Goal: Task Accomplishment & Management: Manage account settings

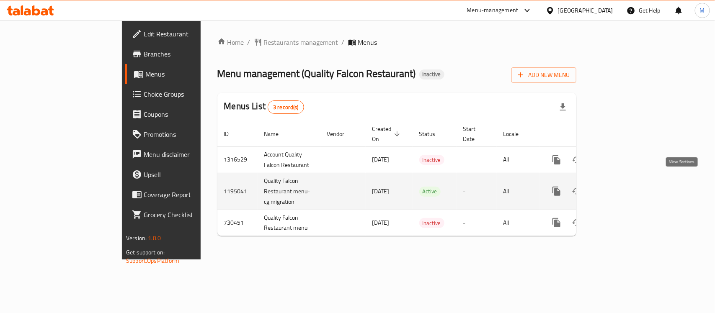
click at [622, 186] on icon "enhanced table" at bounding box center [617, 191] width 10 height 10
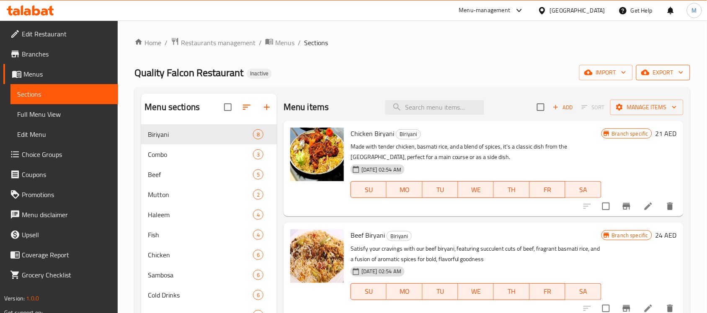
click at [677, 66] on button "export" at bounding box center [663, 72] width 54 height 15
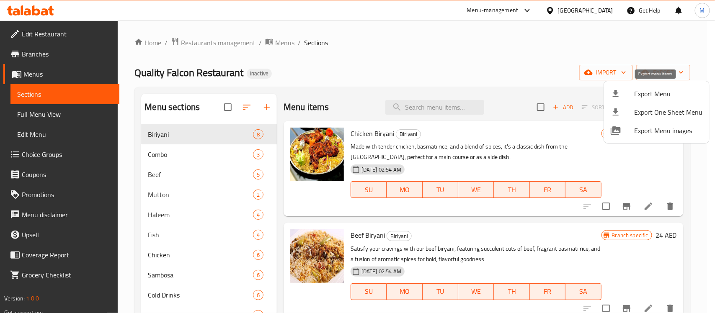
click at [652, 92] on span "Export Menu" at bounding box center [668, 94] width 68 height 10
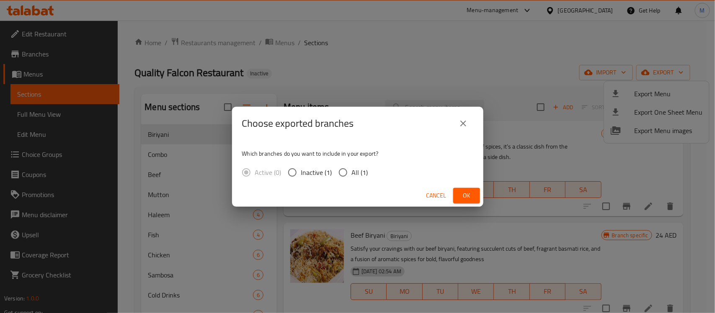
click at [344, 175] on input "All (1)" at bounding box center [343, 173] width 18 height 18
radio input "true"
click at [460, 196] on span "Ok" at bounding box center [466, 196] width 13 height 10
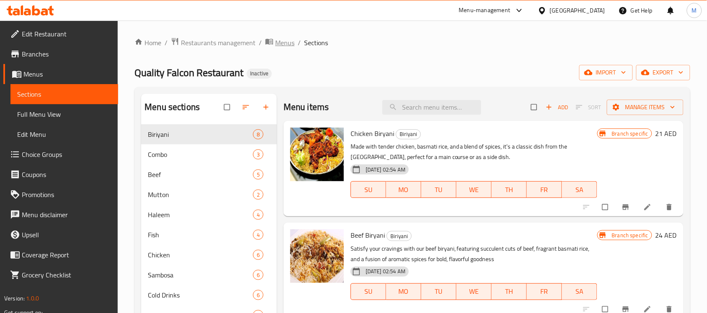
click at [284, 41] on span "Menus" at bounding box center [284, 43] width 19 height 10
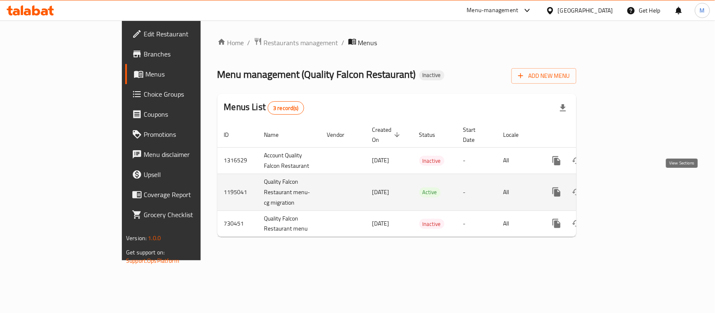
click at [622, 187] on icon "enhanced table" at bounding box center [617, 192] width 10 height 10
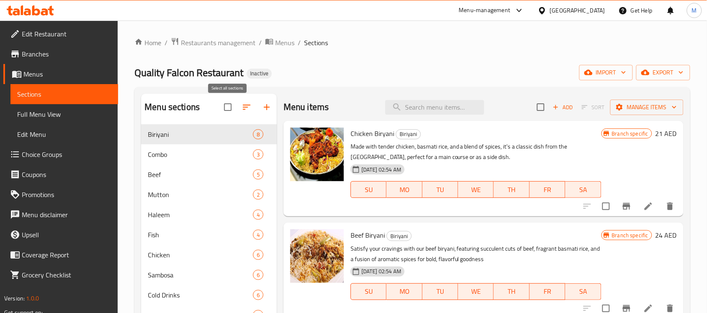
click at [225, 106] on input "checkbox" at bounding box center [228, 107] width 18 height 18
checkbox input "true"
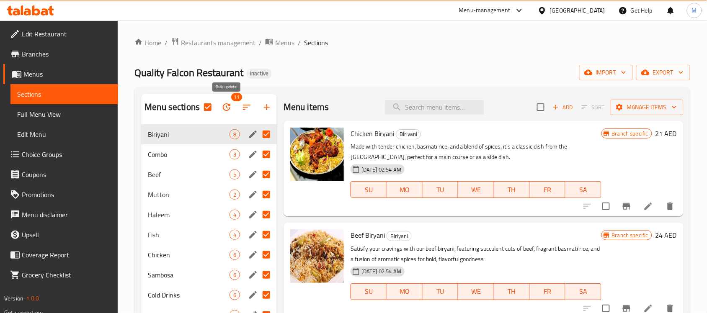
click at [225, 106] on icon "button" at bounding box center [227, 107] width 10 height 10
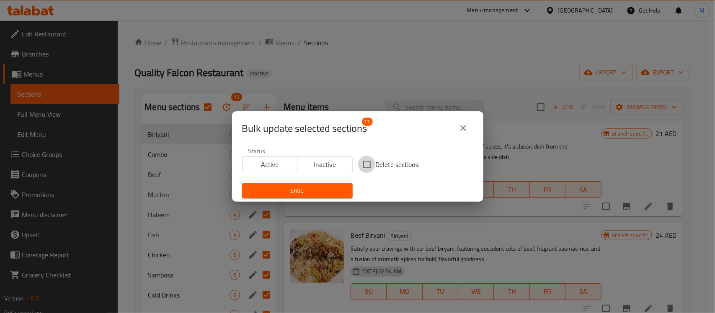
click at [371, 166] on input "Delete sections" at bounding box center [367, 165] width 18 height 18
checkbox input "true"
click at [335, 193] on span "Save" at bounding box center [297, 191] width 97 height 10
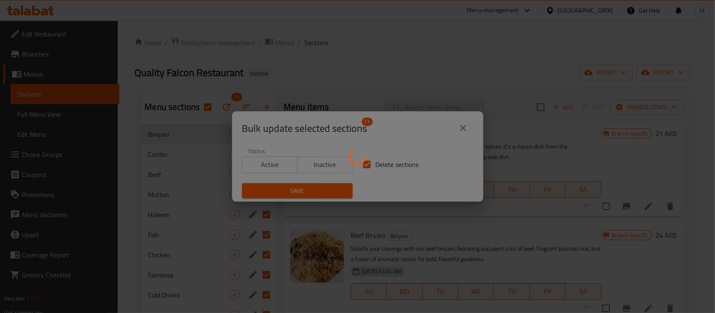
checkbox input "false"
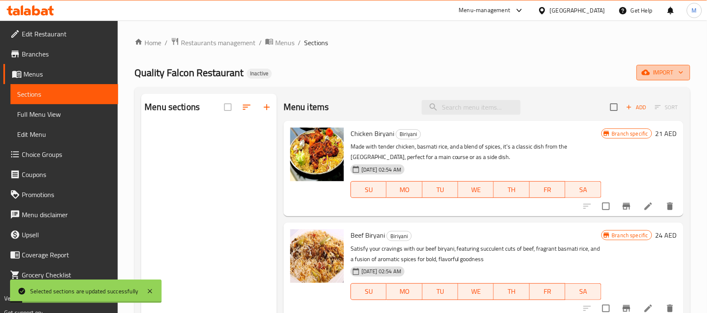
click at [667, 72] on span "import" at bounding box center [663, 72] width 40 height 10
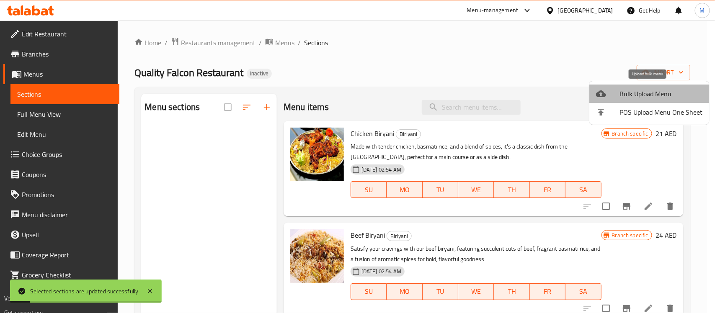
click at [651, 90] on span "Bulk Upload Menu" at bounding box center [660, 94] width 83 height 10
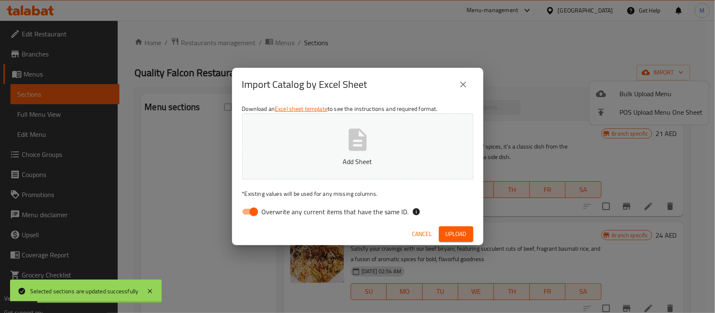
click at [345, 214] on span "Overwrite any current items that have the same ID." at bounding box center [335, 212] width 147 height 10
click at [278, 214] on input "Overwrite any current items that have the same ID." at bounding box center [254, 212] width 48 height 16
checkbox input "false"
click at [340, 152] on button "Add Sheet" at bounding box center [357, 146] width 231 height 66
click at [465, 234] on span "Upload" at bounding box center [456, 234] width 21 height 10
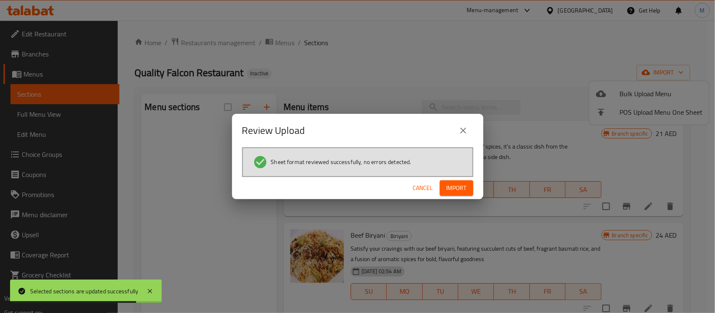
click at [466, 183] on span "Import" at bounding box center [456, 188] width 20 height 10
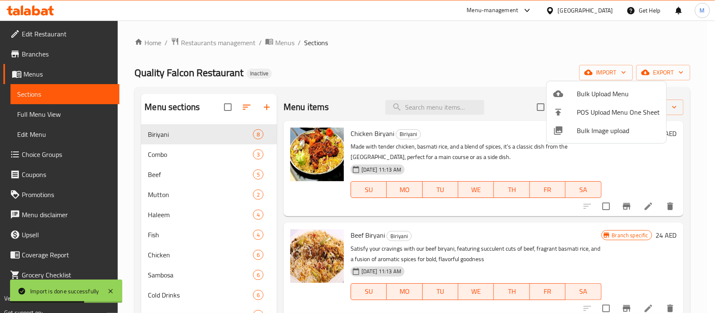
click at [342, 56] on div at bounding box center [357, 156] width 715 height 313
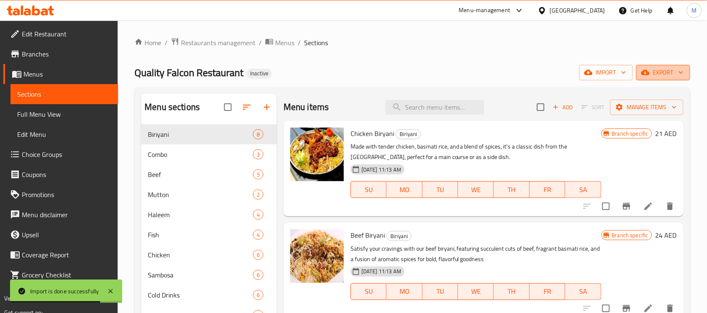
click at [687, 75] on button "export" at bounding box center [663, 72] width 54 height 15
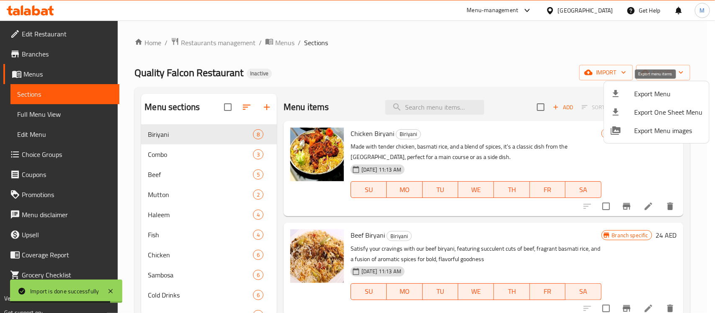
click at [663, 96] on span "Export Menu" at bounding box center [668, 94] width 68 height 10
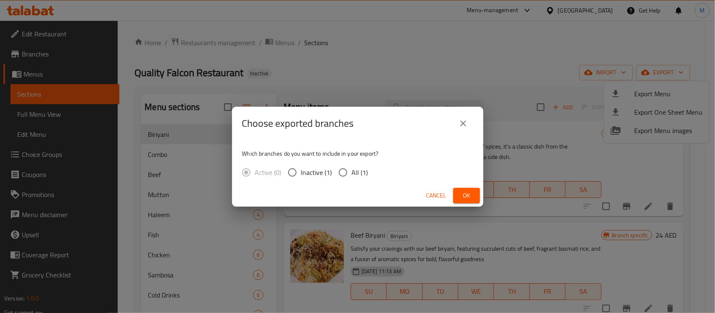
click at [359, 172] on span "All (1)" at bounding box center [360, 172] width 16 height 10
click at [352, 172] on input "All (1)" at bounding box center [343, 173] width 18 height 18
radio input "true"
click at [461, 189] on button "Ok" at bounding box center [466, 195] width 27 height 15
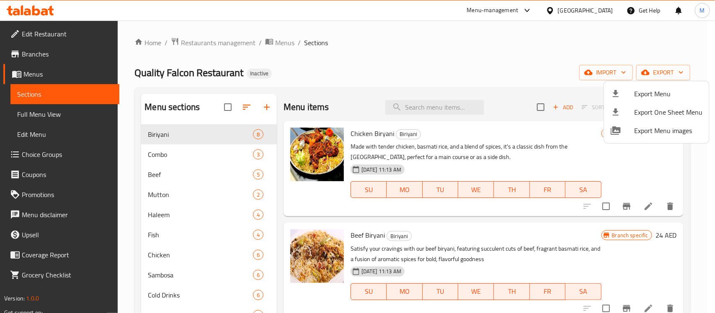
click at [70, 109] on div at bounding box center [357, 156] width 715 height 313
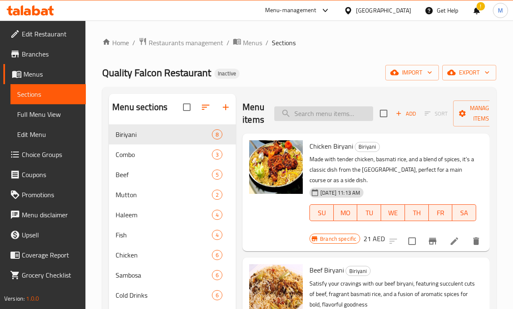
click at [314, 108] on input "search" at bounding box center [323, 113] width 99 height 15
paste input "Bendi Fry With White Rice And Dall"
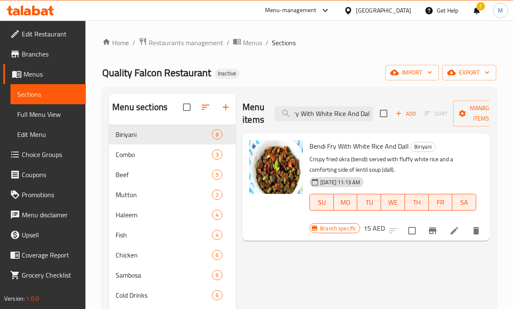
type input "Bendi Fry With White Rice And Dall"
click at [451, 229] on icon at bounding box center [454, 231] width 10 height 10
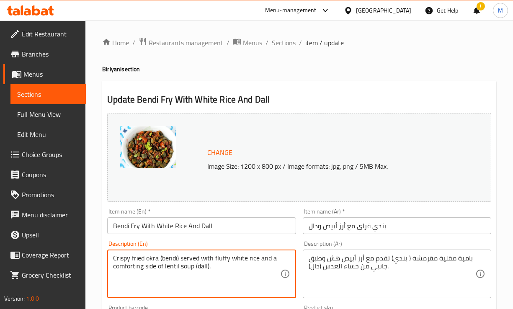
click at [133, 267] on textarea "Crispy fried okra (bendi) served with fluffy white rice and a comforting side o…" at bounding box center [196, 274] width 167 height 40
type textarea "Crispy fried okra (bendi) served with fluffy white rice and a side of lentil so…"
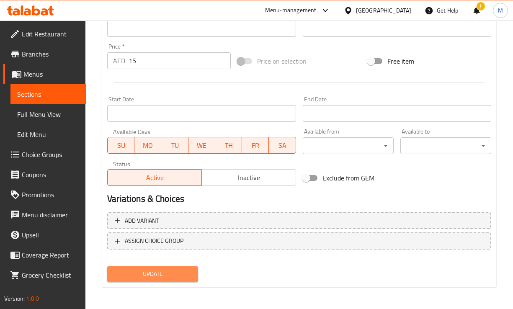
click at [158, 273] on span "Update" at bounding box center [152, 274] width 77 height 10
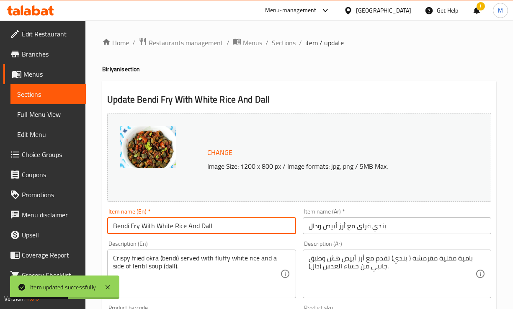
drag, startPoint x: 224, startPoint y: 233, endPoint x: 67, endPoint y: 234, distance: 157.0
click at [67, 234] on div "Edit Restaurant Branches Menus Sections Full Menu View Edit Menu Choice Groups …" at bounding box center [256, 312] width 513 height 583
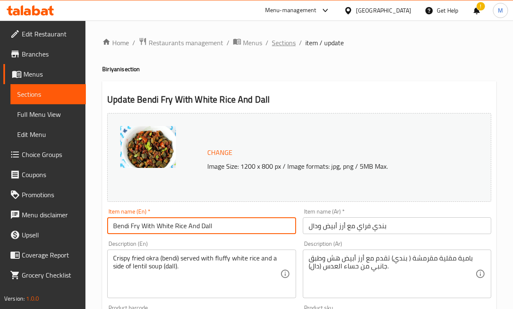
click at [283, 41] on span "Sections" at bounding box center [284, 43] width 24 height 10
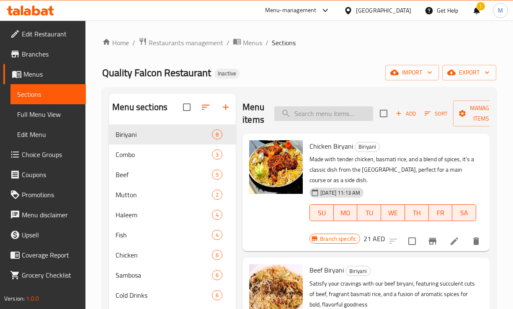
click at [320, 111] on input "search" at bounding box center [323, 113] width 99 height 15
paste input "Beef Curry Large"
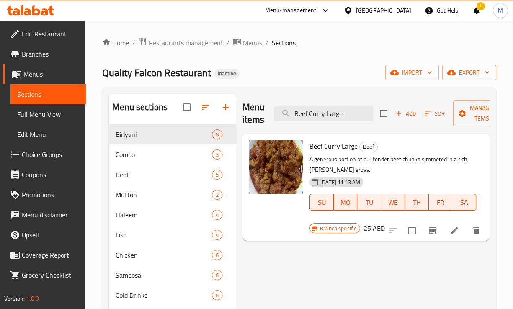
type input "Beef Curry Large"
click at [450, 237] on li at bounding box center [454, 230] width 23 height 15
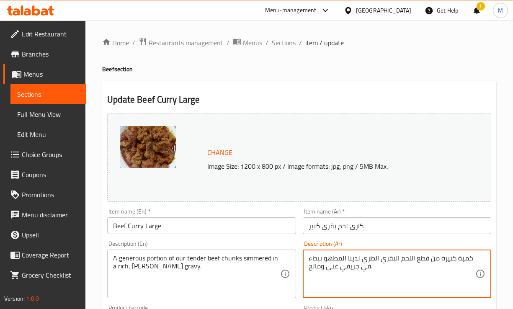
type textarea "كمية كبيرة من قطع اللحم البقري الطري لدينا المطهو ببطء في جريفي غني ومالح."
click at [270, 239] on div "Description (En) A generous portion of our tender beef chunks simmered in a ric…" at bounding box center [201, 269] width 195 height 64
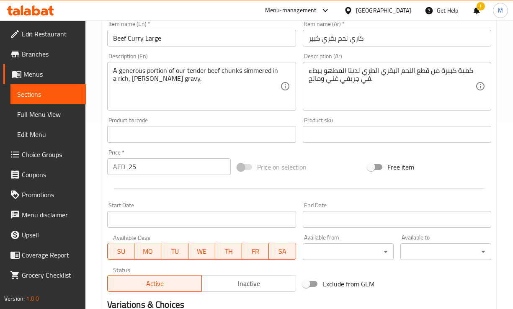
scroll to position [262, 0]
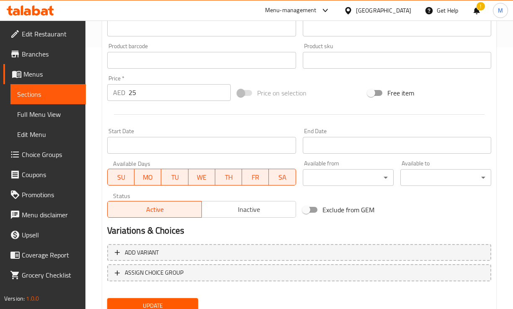
click at [183, 298] on button "Update" at bounding box center [152, 305] width 91 height 15
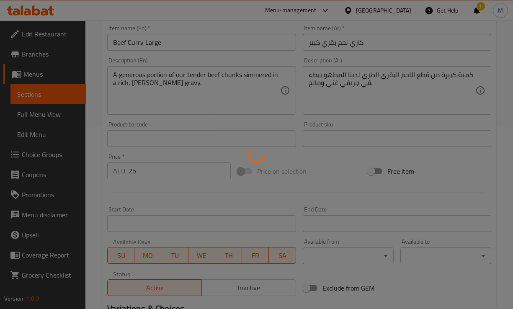
scroll to position [105, 0]
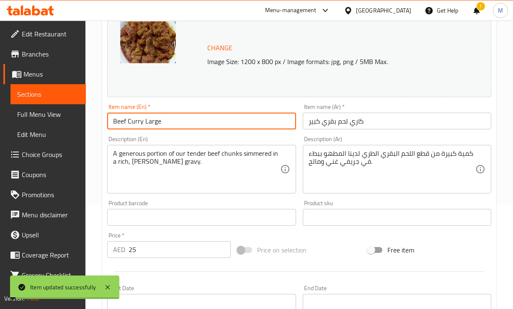
drag, startPoint x: 170, startPoint y: 120, endPoint x: 62, endPoint y: 121, distance: 108.0
click at [62, 121] on div "Edit Restaurant Branches Menus Sections Full Menu View Edit Menu Choice Groups …" at bounding box center [256, 207] width 513 height 583
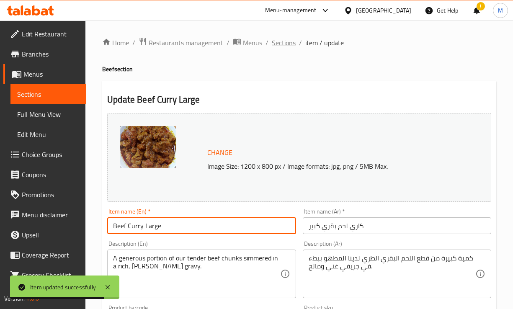
click at [288, 46] on span "Sections" at bounding box center [284, 43] width 24 height 10
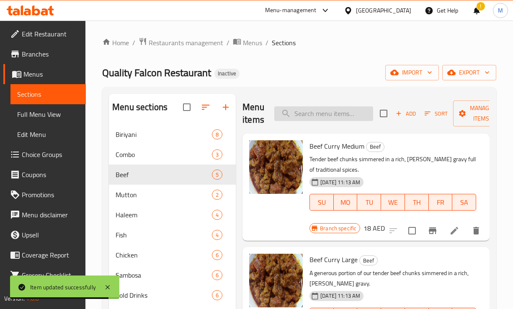
click at [330, 110] on input "search" at bounding box center [323, 113] width 99 height 15
paste input "Special Beef Haleem Large"
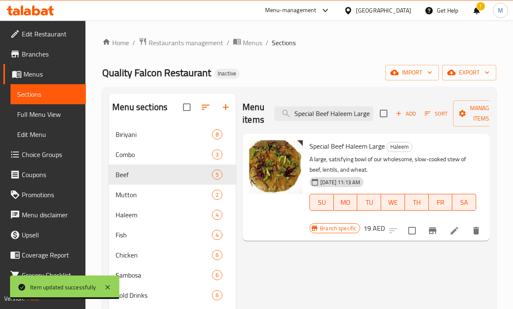
type input "Special Beef Haleem Large"
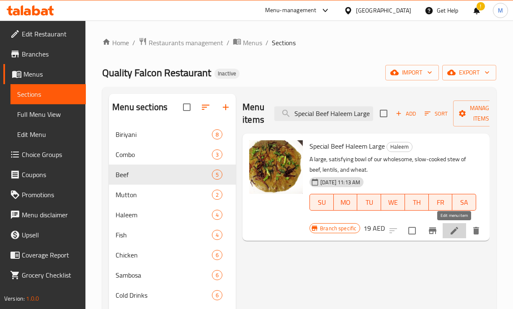
click at [451, 231] on icon at bounding box center [454, 231] width 10 height 10
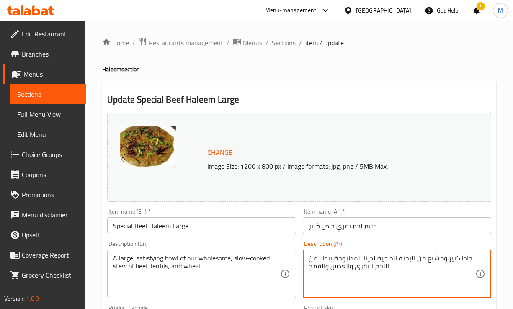
type textarea "جاط كبير ومشبع من اليخنة الصحية لدينا المطبوخة ببطء من اللحم البقري والعدس والق…"
click at [382, 244] on div "Description (Ar) جاط كبير ومشبع من اليخنة الصحية لدينا المطبوخة ببطء من اللحم ا…" at bounding box center [397, 269] width 188 height 57
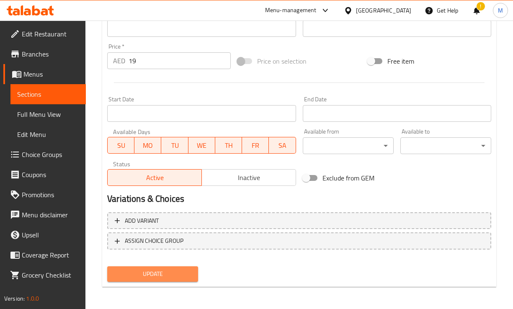
click at [165, 279] on button "Update" at bounding box center [152, 273] width 91 height 15
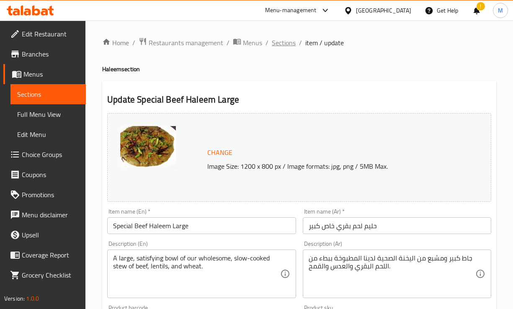
click at [284, 44] on span "Sections" at bounding box center [284, 43] width 24 height 10
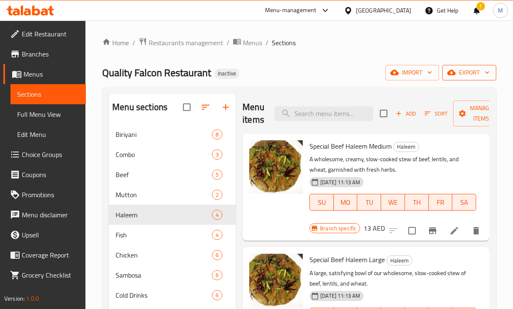
click at [458, 72] on span "export" at bounding box center [469, 72] width 41 height 10
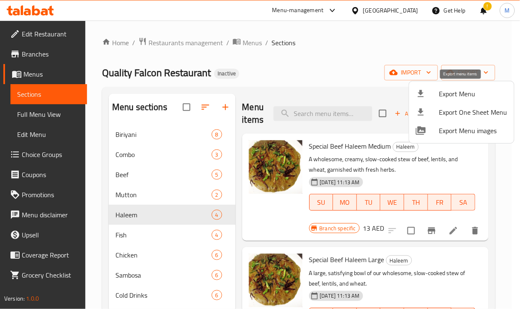
click at [459, 90] on span "Export Menu" at bounding box center [474, 94] width 68 height 10
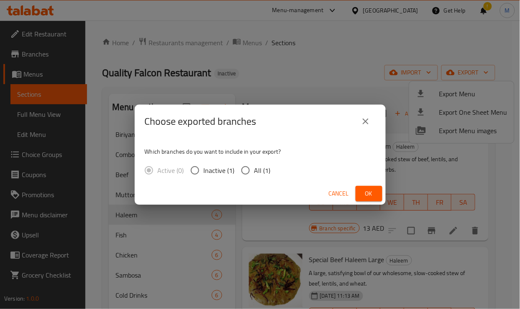
click at [256, 170] on span "All (1)" at bounding box center [263, 170] width 16 height 10
click at [255, 170] on input "All (1)" at bounding box center [246, 171] width 18 height 18
radio input "true"
click at [367, 191] on span "Ok" at bounding box center [369, 193] width 13 height 10
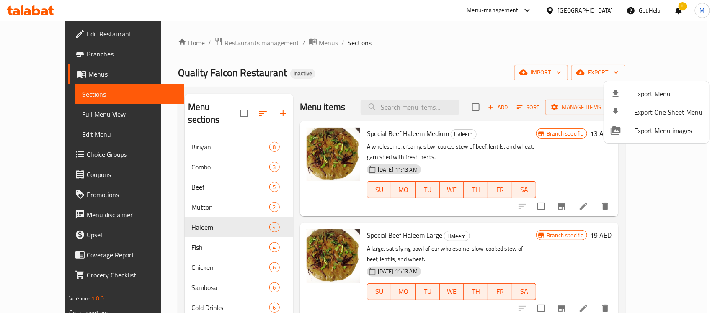
click at [47, 56] on div at bounding box center [357, 156] width 715 height 313
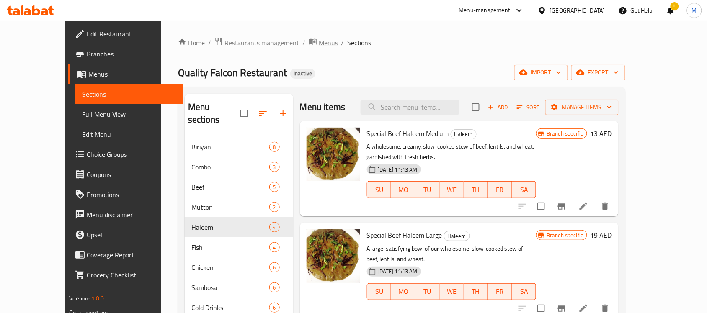
click at [319, 39] on span "Menus" at bounding box center [328, 43] width 19 height 10
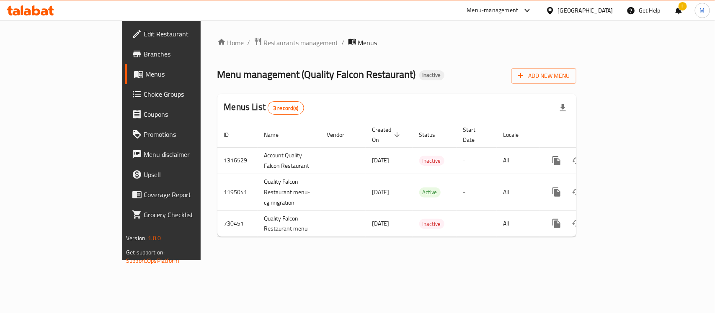
click at [144, 52] on span "Branches" at bounding box center [189, 54] width 91 height 10
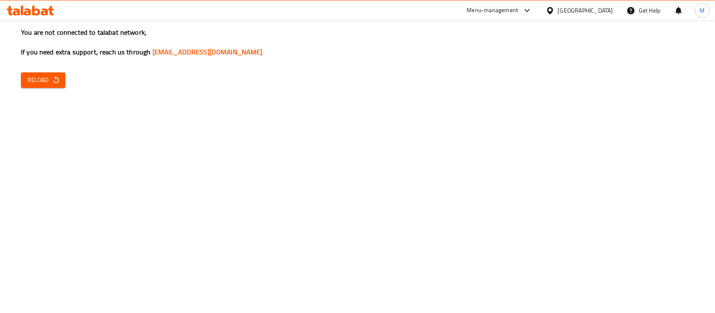
click at [47, 82] on span "Reload" at bounding box center [43, 80] width 31 height 10
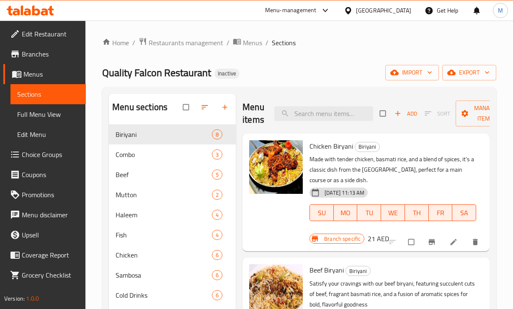
drag, startPoint x: 285, startPoint y: 76, endPoint x: 99, endPoint y: 103, distance: 187.5
click at [285, 76] on div "Quality Falcon Restaurant Inactive import export" at bounding box center [299, 72] width 394 height 15
click at [42, 112] on span "Full Menu View" at bounding box center [48, 114] width 62 height 10
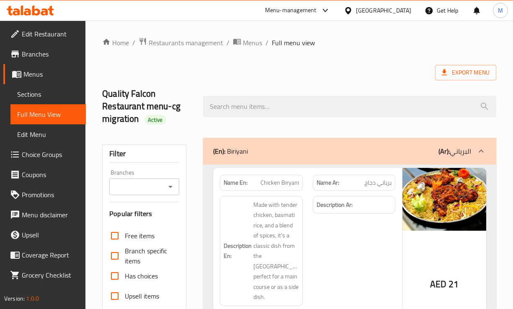
click at [197, 72] on div "Export Menu" at bounding box center [299, 72] width 394 height 15
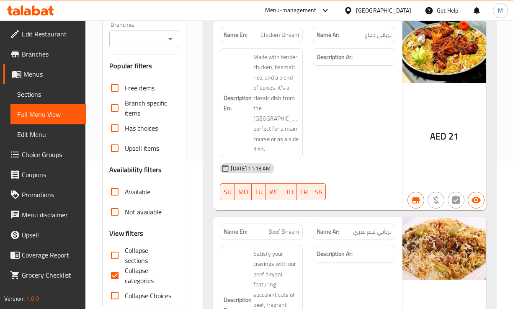
scroll to position [157, 0]
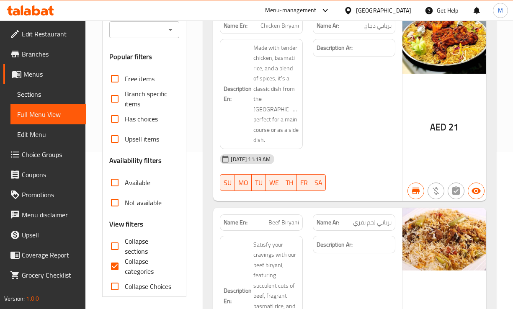
click at [139, 269] on span "Collapse categories" at bounding box center [149, 266] width 48 height 20
click at [125, 269] on input "Collapse categories" at bounding box center [115, 266] width 20 height 20
checkbox input "false"
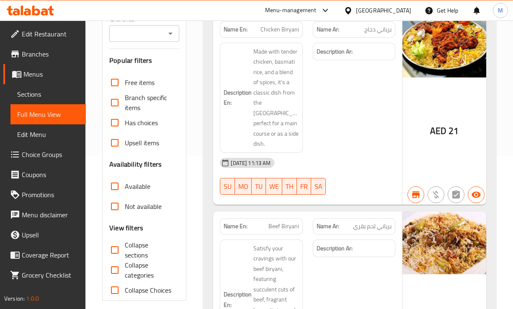
scroll to position [0, 0]
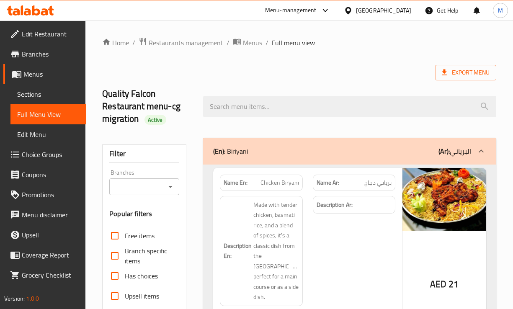
click at [332, 73] on div "Export Menu" at bounding box center [299, 72] width 394 height 15
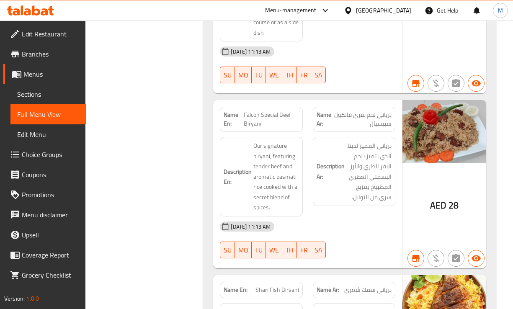
scroll to position [687, 0]
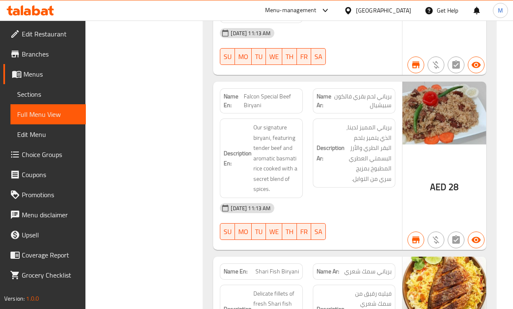
click at [337, 143] on h6 "Description Ar: برياني المميز لدينا، الذي يتميز بلحم البقر الطري والأرز البسمتي…" at bounding box center [354, 153] width 75 height 62
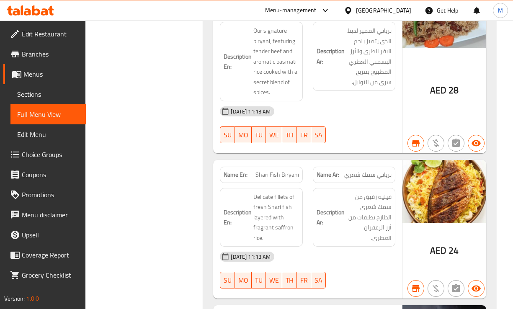
scroll to position [791, 0]
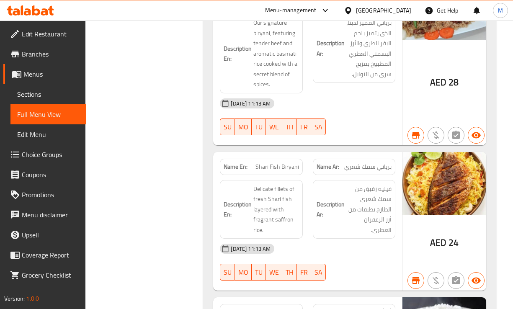
click at [358, 174] on div "Name Ar: برياني سمك شعري" at bounding box center [354, 167] width 82 height 16
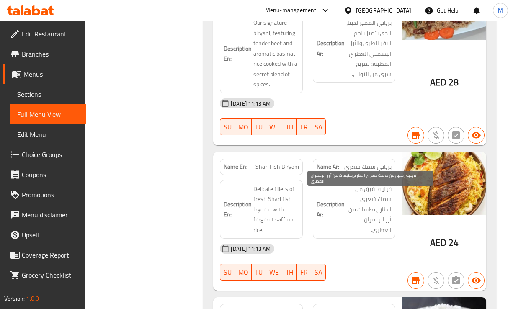
scroll to position [844, 0]
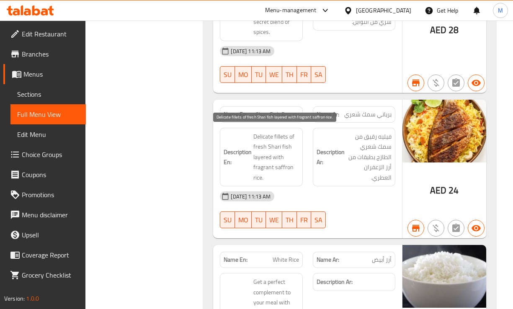
click at [270, 178] on span "Delicate fillets of fresh Shari fish layered with fragrant saffron rice." at bounding box center [275, 157] width 45 height 52
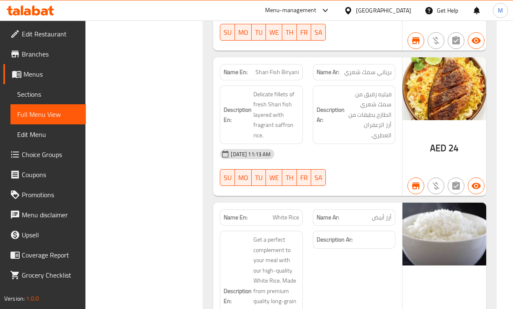
scroll to position [948, 0]
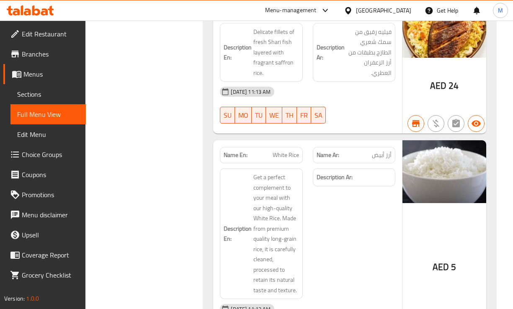
click at [341, 178] on strong "Description Ar:" at bounding box center [335, 177] width 36 height 10
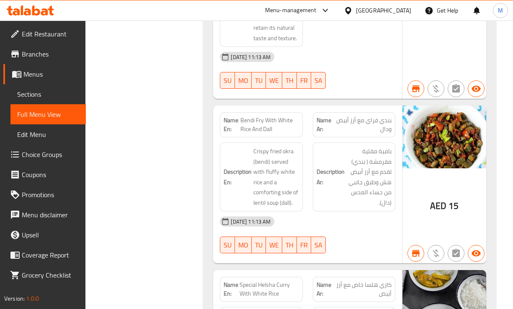
scroll to position [1225, 0]
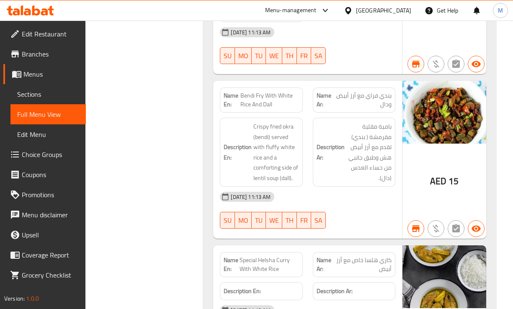
click at [307, 165] on div "Description En: Crispy fried okra (bendi) served with fluffy white rice and a c…" at bounding box center [261, 152] width 93 height 79
click at [270, 95] on span "Bendi Fry With White Rice And Dall" at bounding box center [269, 100] width 59 height 18
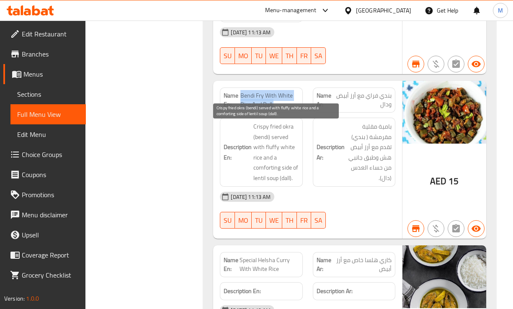
copy span "Bendi Fry With White Rice And Dall"
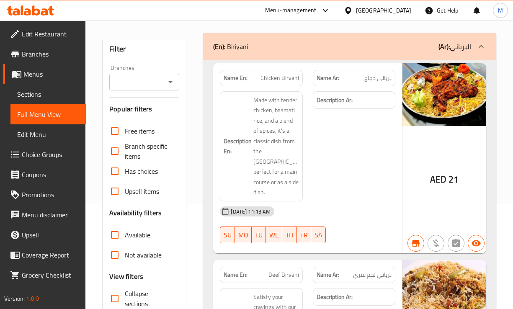
scroll to position [209, 0]
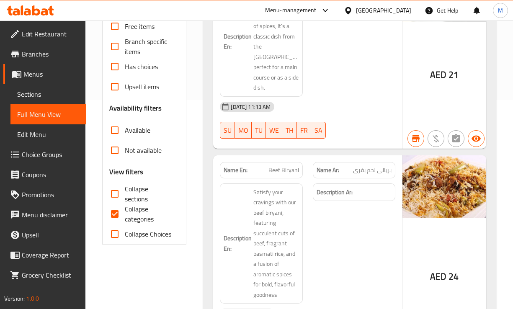
click at [124, 216] on input "Collapse categories" at bounding box center [115, 214] width 20 height 20
checkbox input "false"
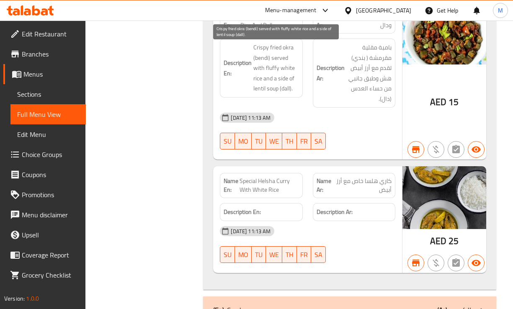
scroll to position [1330, 0]
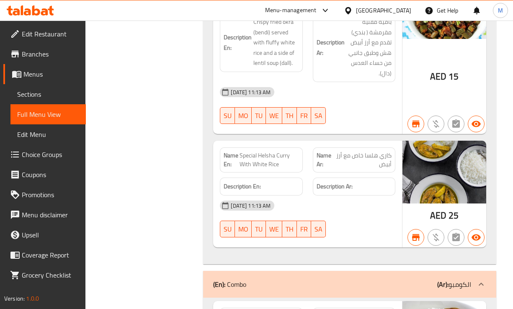
click at [372, 168] on span "كاري هلسا خاص مع أرز أبيض" at bounding box center [363, 160] width 57 height 18
click at [227, 76] on div "Description En: Crispy fried okra (bendi) served with fluffy white rice and a s…" at bounding box center [261, 47] width 93 height 79
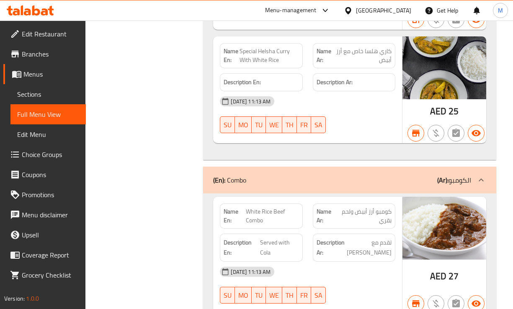
scroll to position [1435, 0]
click at [359, 132] on div at bounding box center [354, 133] width 93 height 10
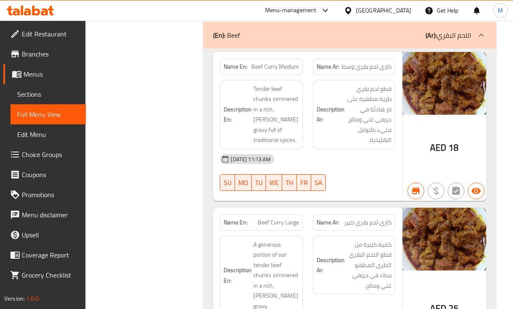
scroll to position [2017, 0]
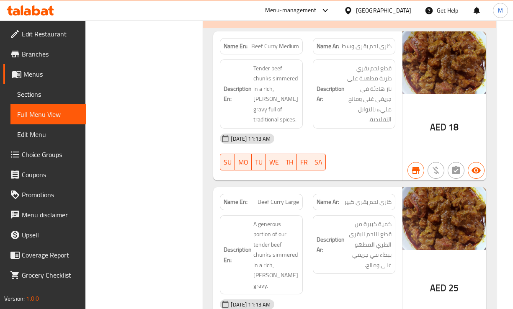
click at [355, 148] on div "[DATE] 11:13 AM" at bounding box center [307, 139] width 185 height 20
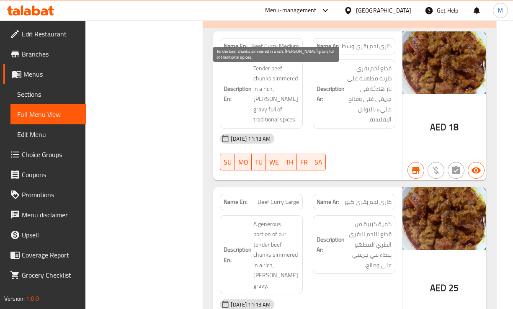
click at [283, 82] on span "Tender beef chunks simmered in a rich, [PERSON_NAME] gravy full of traditional …" at bounding box center [275, 94] width 45 height 62
copy span "simmered"
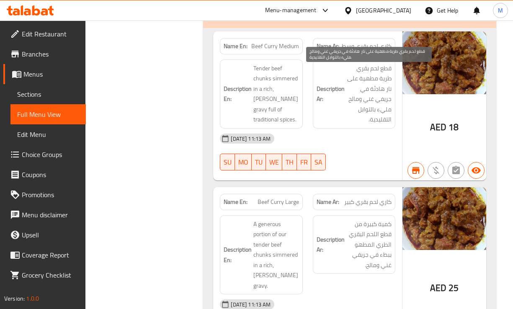
click at [366, 87] on span "قطع لحم بقري طرية مطهية على نار هادئة في جريفي غني ومالح مليء بالتوابل التقليدي…" at bounding box center [368, 94] width 45 height 62
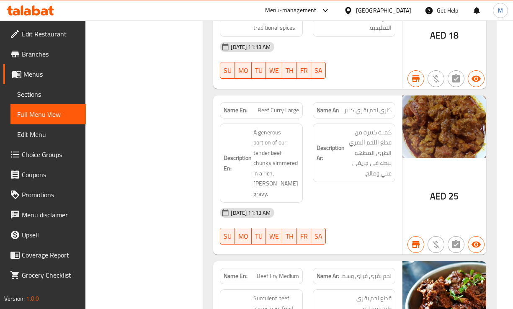
scroll to position [2122, 0]
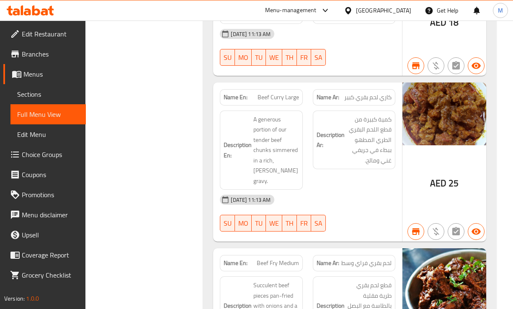
click at [313, 155] on div "Description Ar: كمية كبيرة من قطع اللحم البقري الطري المطهو ببطء في جريفي غني و…" at bounding box center [354, 140] width 82 height 59
click at [268, 102] on span "Beef Curry Large" at bounding box center [278, 97] width 41 height 9
copy span "Beef Curry Large"
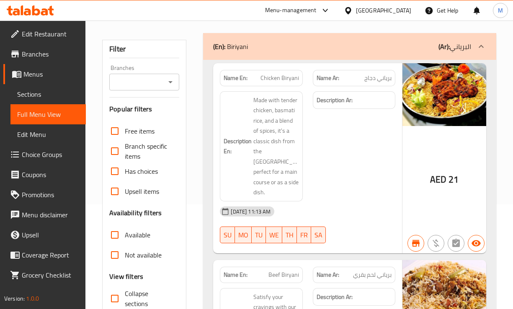
scroll to position [157, 0]
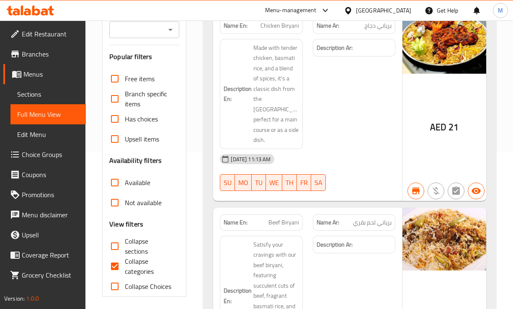
click at [128, 264] on span "Collapse categories" at bounding box center [149, 266] width 48 height 20
click at [125, 264] on input "Collapse categories" at bounding box center [115, 266] width 20 height 20
checkbox input "false"
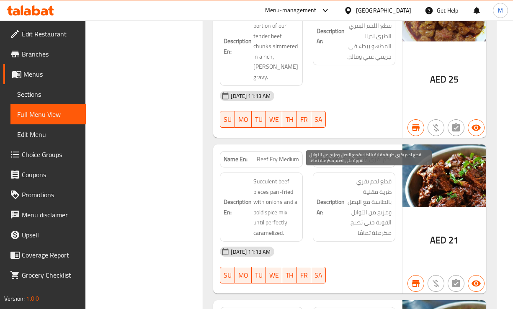
scroll to position [2278, 0]
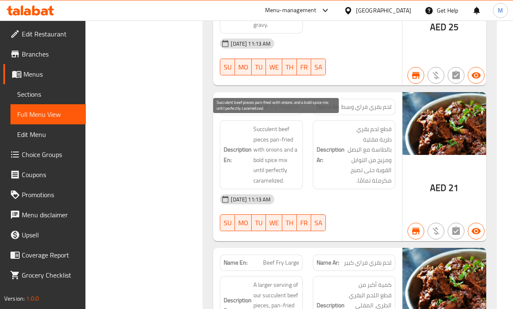
click at [291, 153] on span "Succulent beef pieces pan-fried with onions and a bold spice mix until perfectl…" at bounding box center [275, 155] width 45 height 62
click at [274, 137] on span "Succulent beef pieces pan-fried with onions and a bold spice mix until perfectl…" at bounding box center [275, 155] width 45 height 62
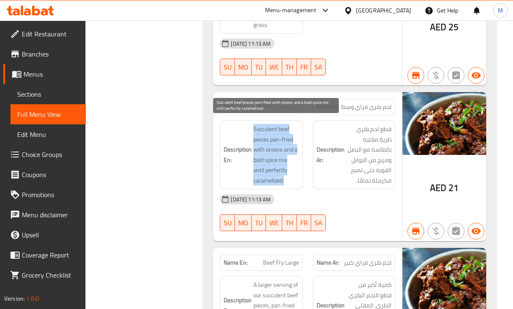
click at [274, 137] on span "Succulent beef pieces pan-fried with onions and a bold spice mix until perfectl…" at bounding box center [275, 155] width 45 height 62
click at [269, 135] on span "Succulent beef pieces pan-fried with onions and a bold spice mix until perfectl…" at bounding box center [275, 155] width 45 height 62
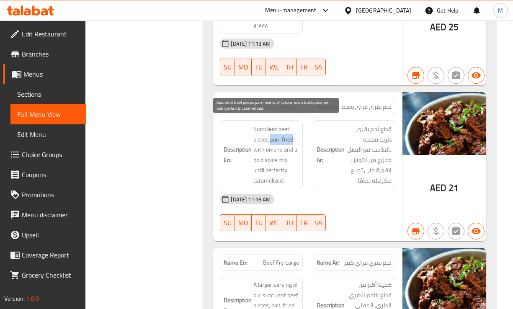
drag, startPoint x: 270, startPoint y: 137, endPoint x: 293, endPoint y: 135, distance: 22.7
click at [293, 135] on span "Succulent beef pieces pan-fried with onions and a bold spice mix until perfectl…" at bounding box center [275, 155] width 45 height 62
copy span "pan-fried"
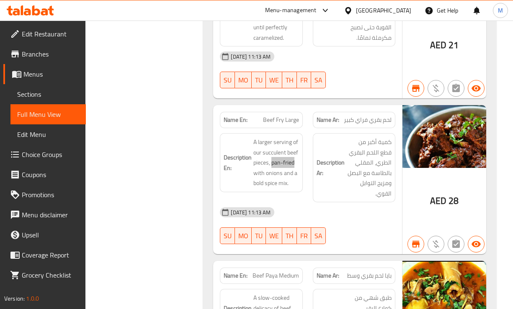
scroll to position [2435, 0]
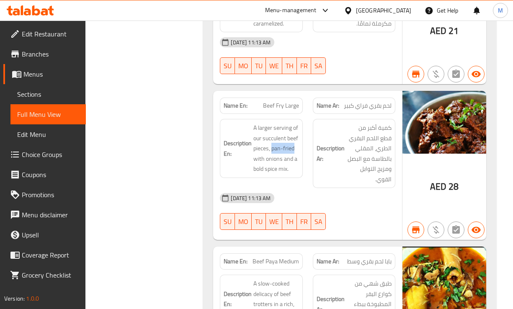
click at [322, 183] on div "Name En: Beef Fry Large Name Ar: لحم بقري فراي كبير Description En: A larger se…" at bounding box center [307, 165] width 189 height 149
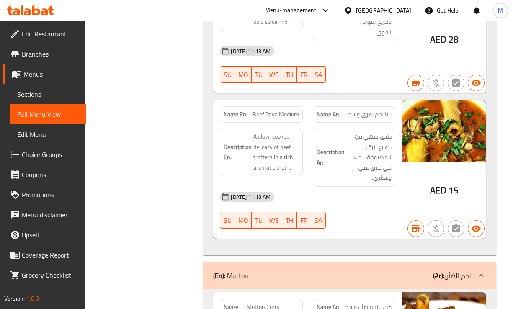
scroll to position [2592, 0]
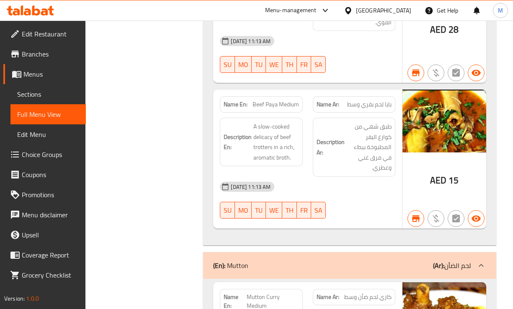
click at [301, 125] on div "Description En: A slow-cooked delicacy of beef trotters in a rich, aromatic bro…" at bounding box center [261, 142] width 82 height 49
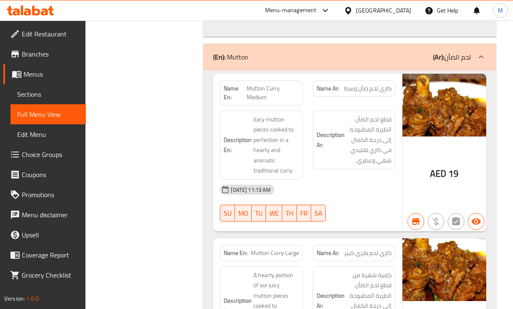
scroll to position [2801, 0]
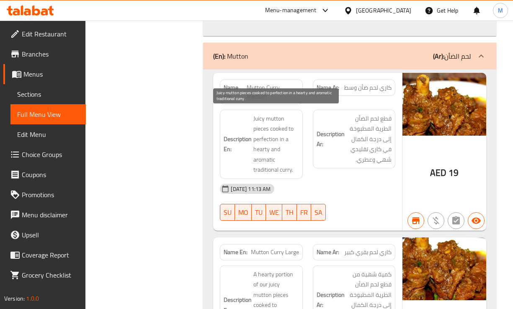
click at [303, 149] on div "Description En: Juicy mutton pieces cooked to perfection in a hearty and aromat…" at bounding box center [261, 144] width 93 height 79
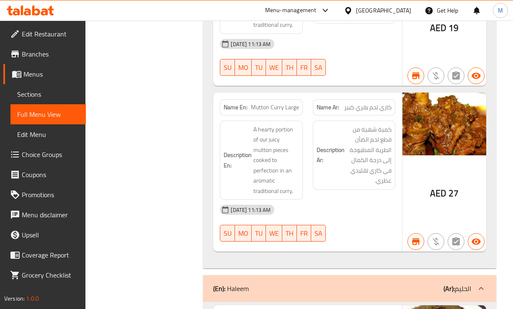
scroll to position [2958, 0]
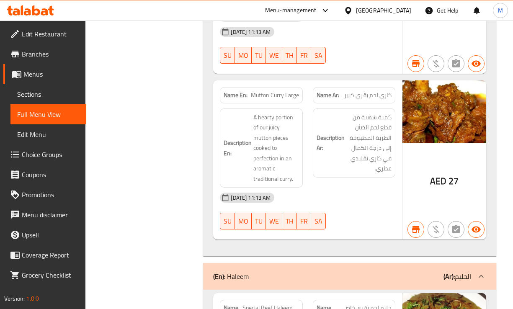
click at [329, 180] on div "Description Ar: كمية شهية من قطع لحم الضأن الطرية المطبوخة إلى درجة الكمال في ك…" at bounding box center [354, 148] width 93 height 90
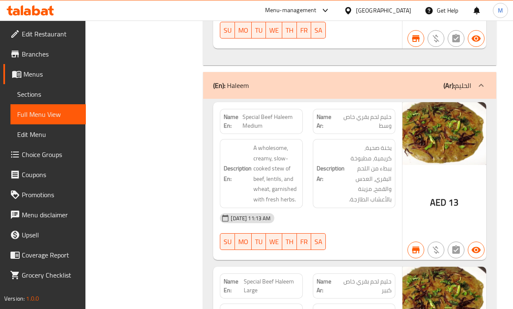
scroll to position [3168, 0]
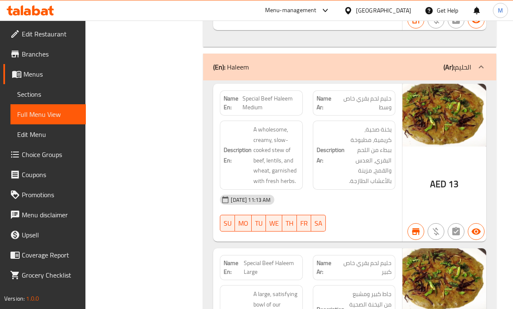
click at [337, 165] on h6 "Description Ar: يخنة صحية، كريمية، مطبوخة ببطء من اللحم البقري، العدس والقمح، م…" at bounding box center [354, 155] width 75 height 62
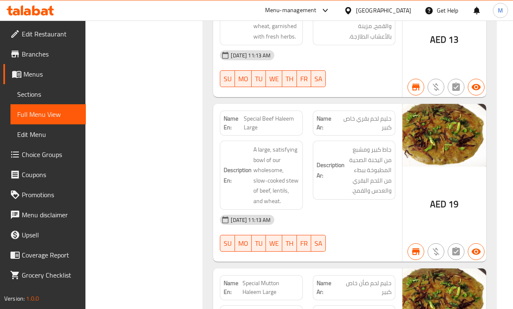
scroll to position [3325, 0]
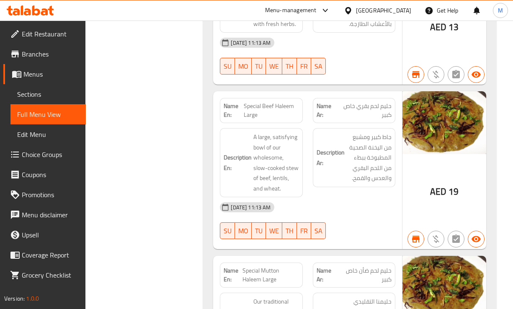
click at [339, 175] on h6 "Description Ar: جاط كبير ومشبع من اليخنة الصحية المطبوخة ببطء من اللحم البقري و…" at bounding box center [354, 158] width 75 height 52
click at [283, 104] on span "Special Beef Haleem Large" at bounding box center [271, 111] width 55 height 18
copy span "Special Beef Haleem Large"
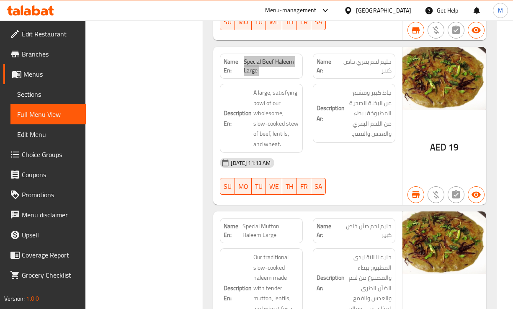
scroll to position [3429, 0]
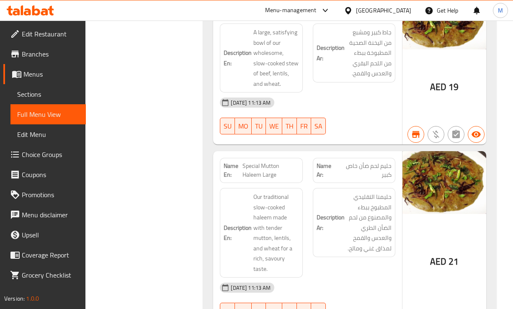
click at [338, 196] on h6 "Description Ar: حليمنا التقليدي المطبوخ ببطء والمصنوع من لحم الضأن الطري والعدس…" at bounding box center [354, 223] width 75 height 62
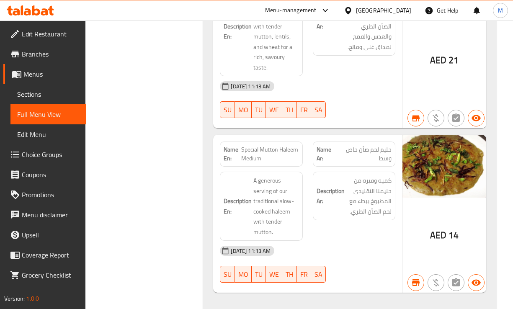
scroll to position [3639, 0]
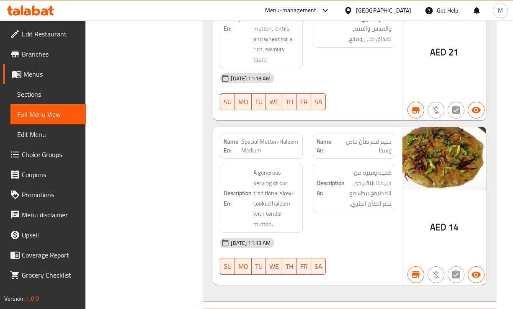
click at [342, 189] on strong "Description Ar:" at bounding box center [331, 188] width 28 height 21
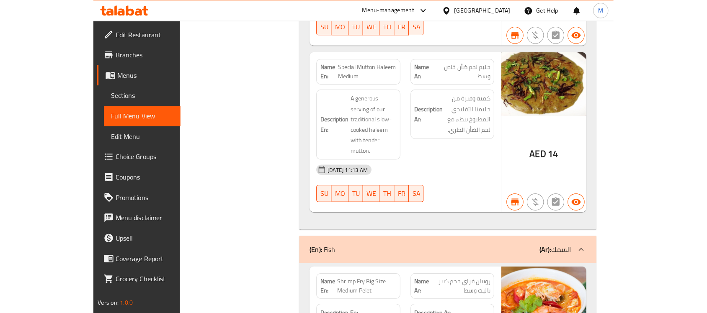
scroll to position [3691, 0]
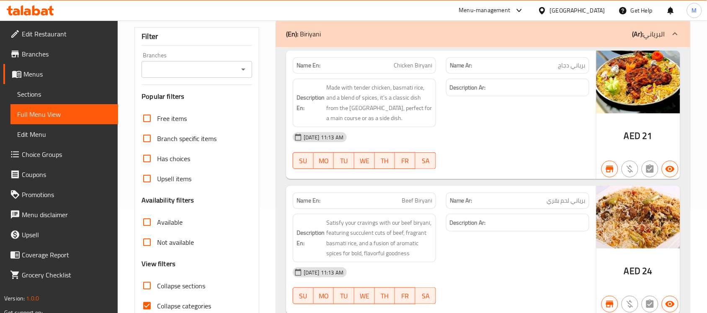
click at [506, 149] on div "[DATE] 11:13 AM SU MO TU WE TH FR SA" at bounding box center [441, 150] width 307 height 47
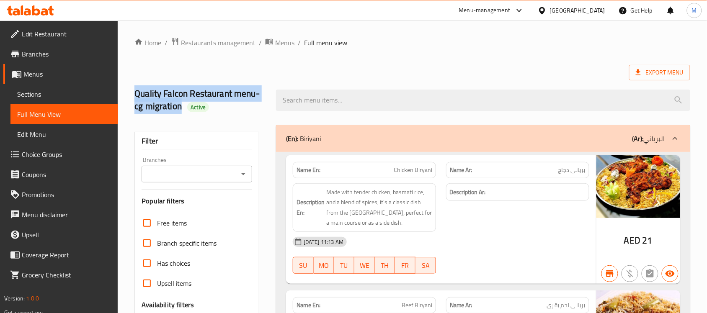
drag, startPoint x: 179, startPoint y: 111, endPoint x: 131, endPoint y: 93, distance: 51.8
click at [131, 93] on div "Quality Falcon Restaurant menu-cg migration Active" at bounding box center [200, 100] width 142 height 50
copy h2 "Quality Falcon Restaurant menu-cg migration"
